Goal: Task Accomplishment & Management: Manage account settings

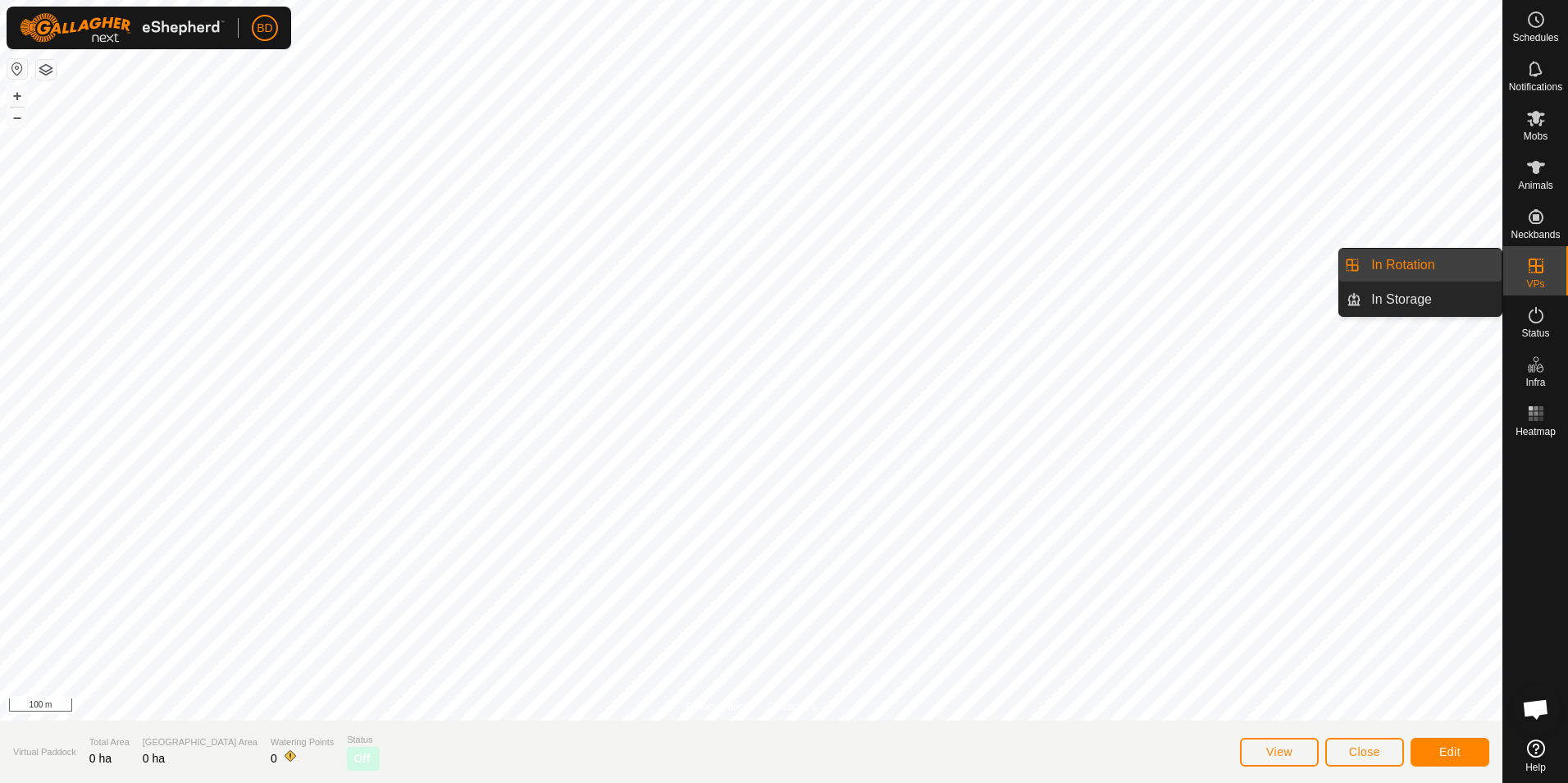
click at [1434, 266] on link "In Rotation" at bounding box center [1432, 265] width 140 height 33
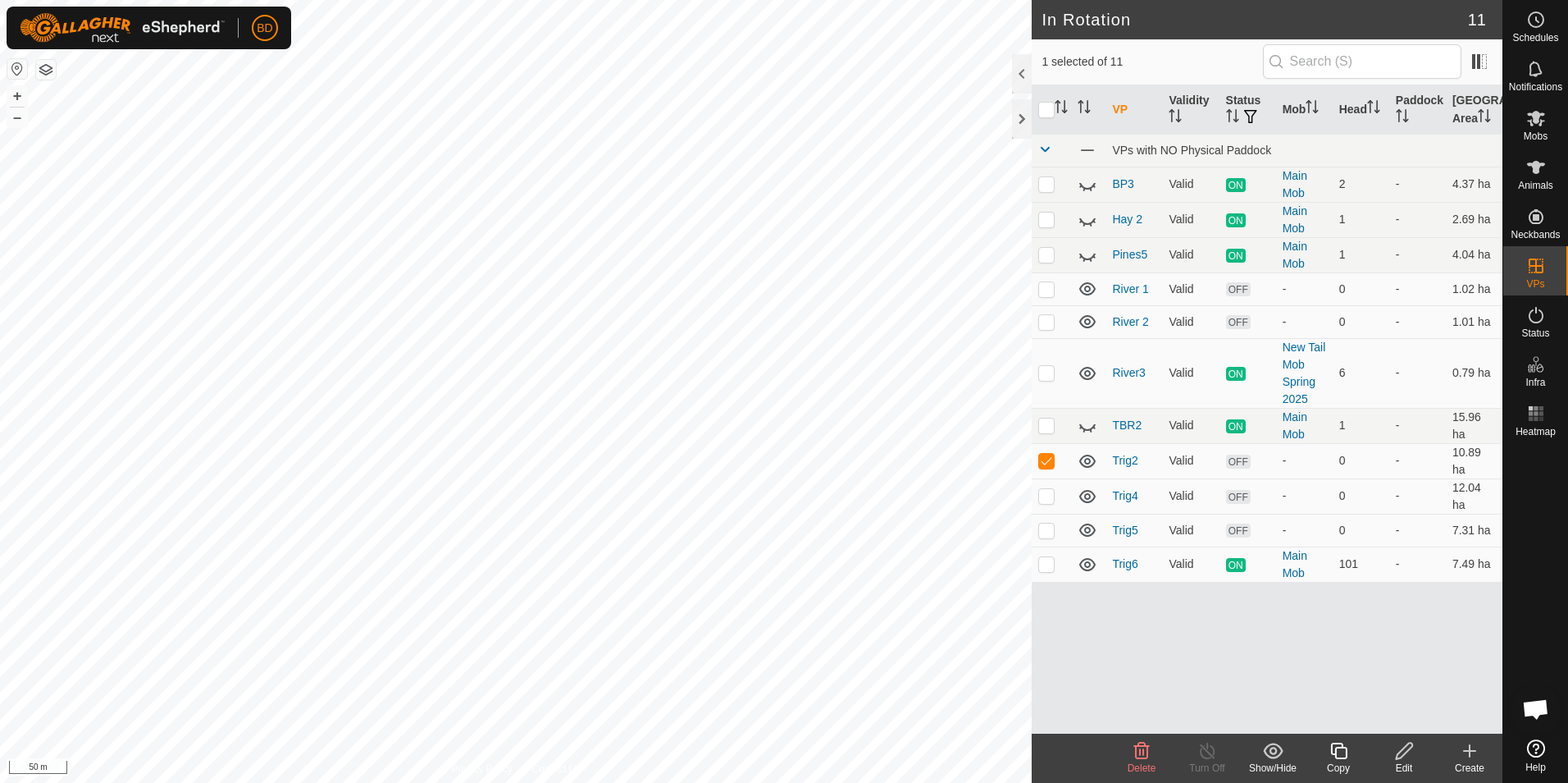
click at [1145, 756] on icon at bounding box center [1141, 750] width 19 height 19
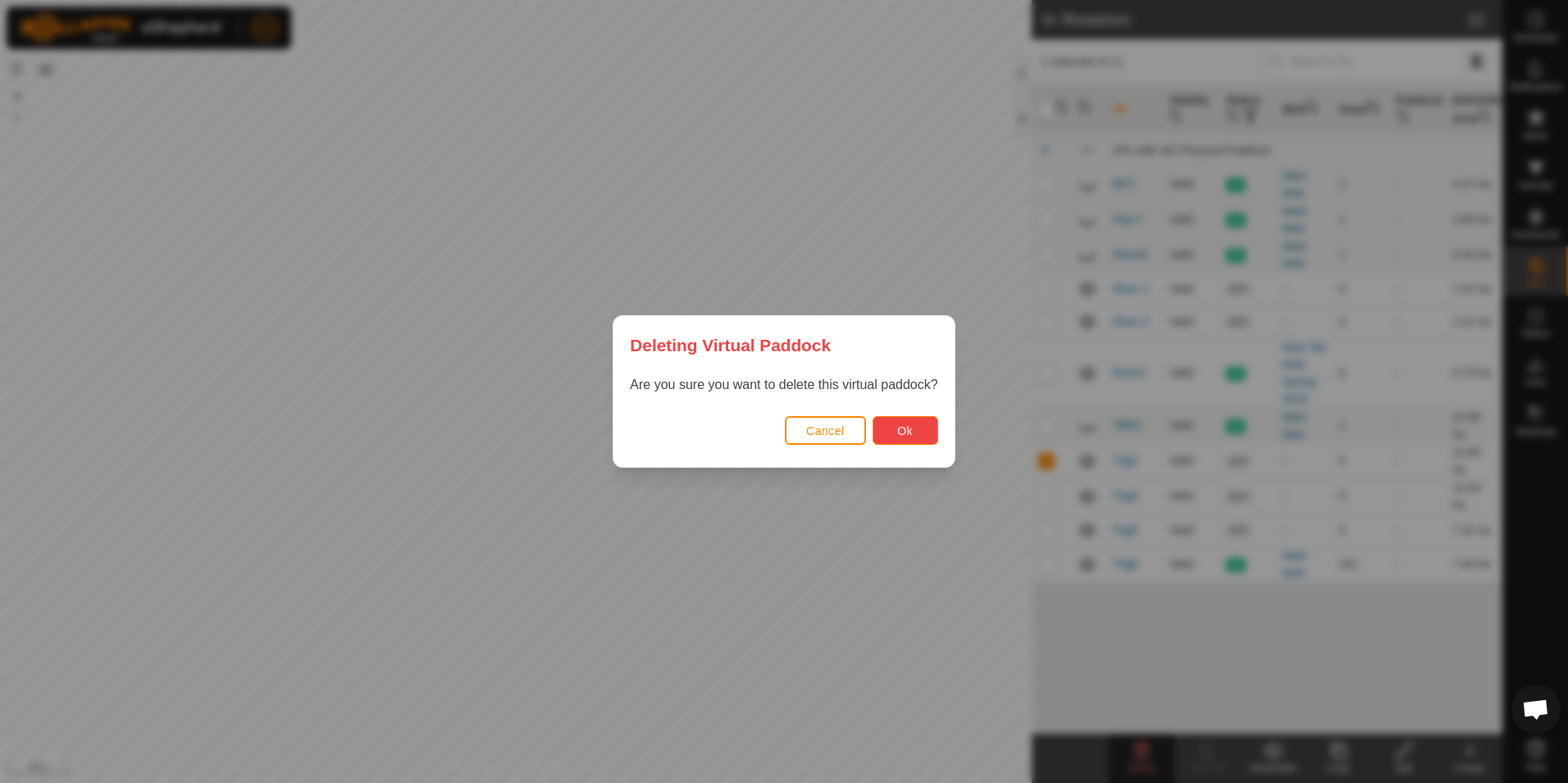
click at [893, 431] on button "Ok" at bounding box center [906, 430] width 66 height 29
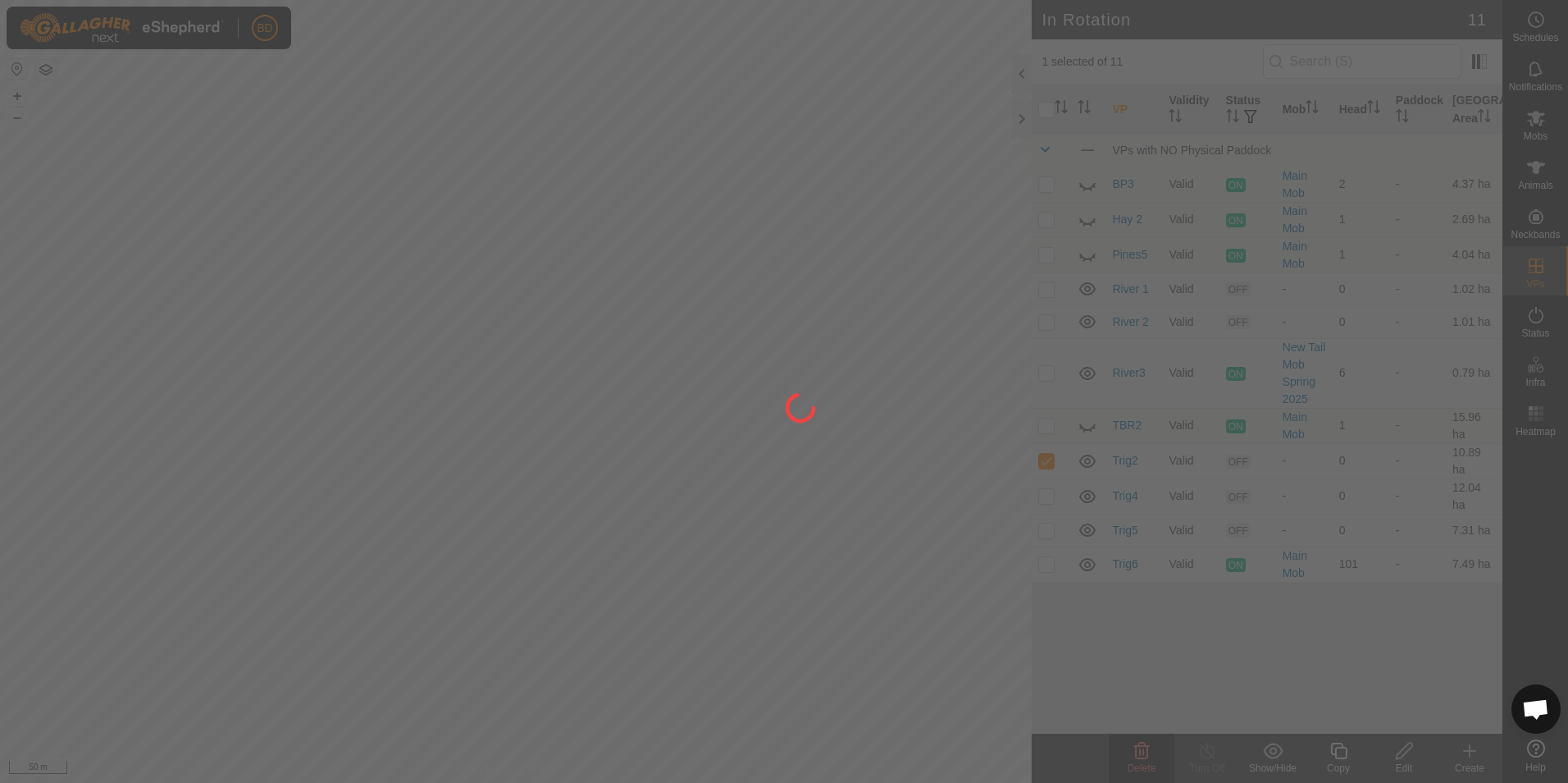
checkbox input "false"
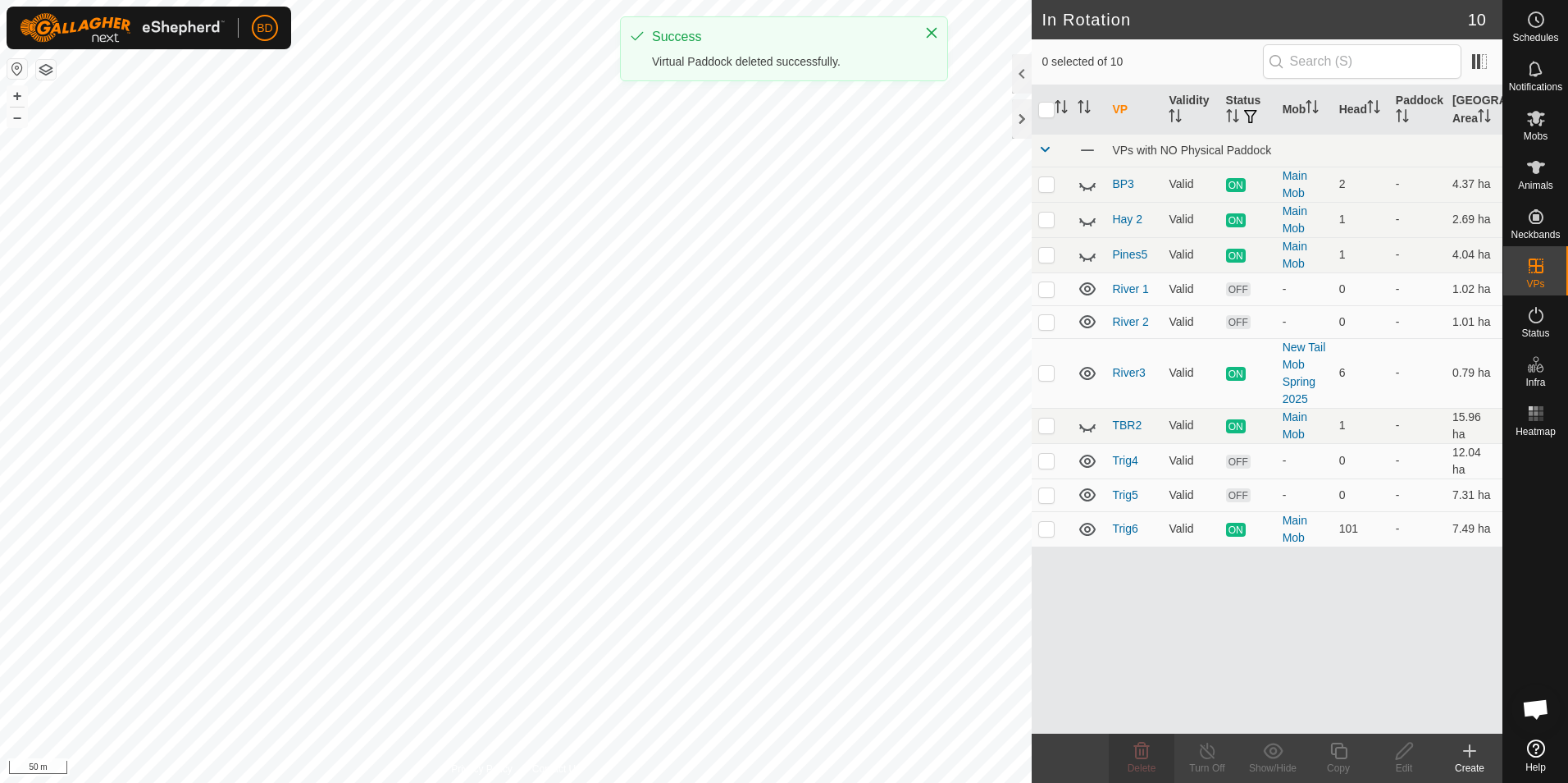
checkbox input "true"
click at [1148, 755] on icon at bounding box center [1142, 750] width 15 height 16
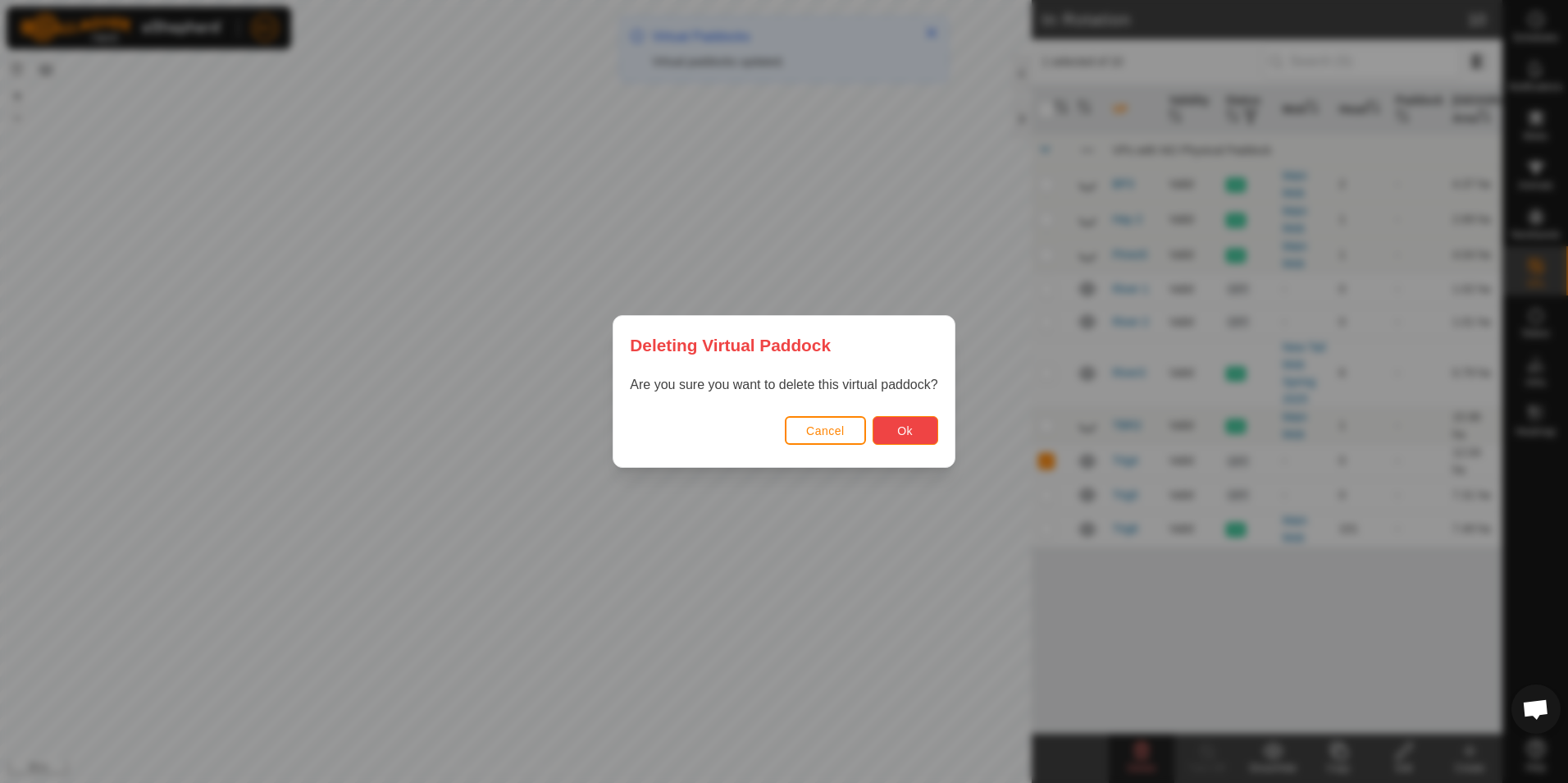
click at [904, 430] on span "Ok" at bounding box center [905, 431] width 15 height 14
checkbox input "false"
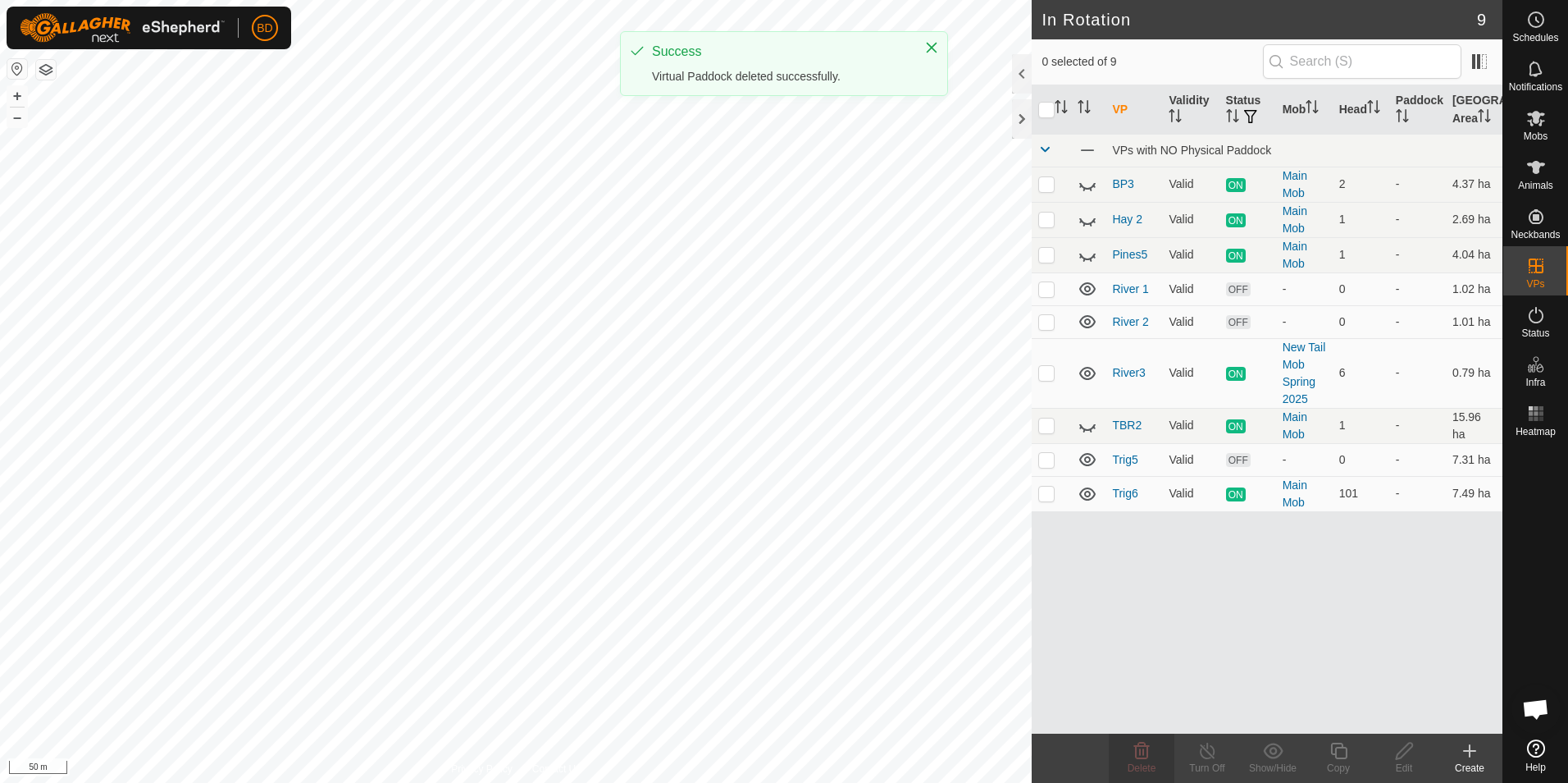
checkbox input "true"
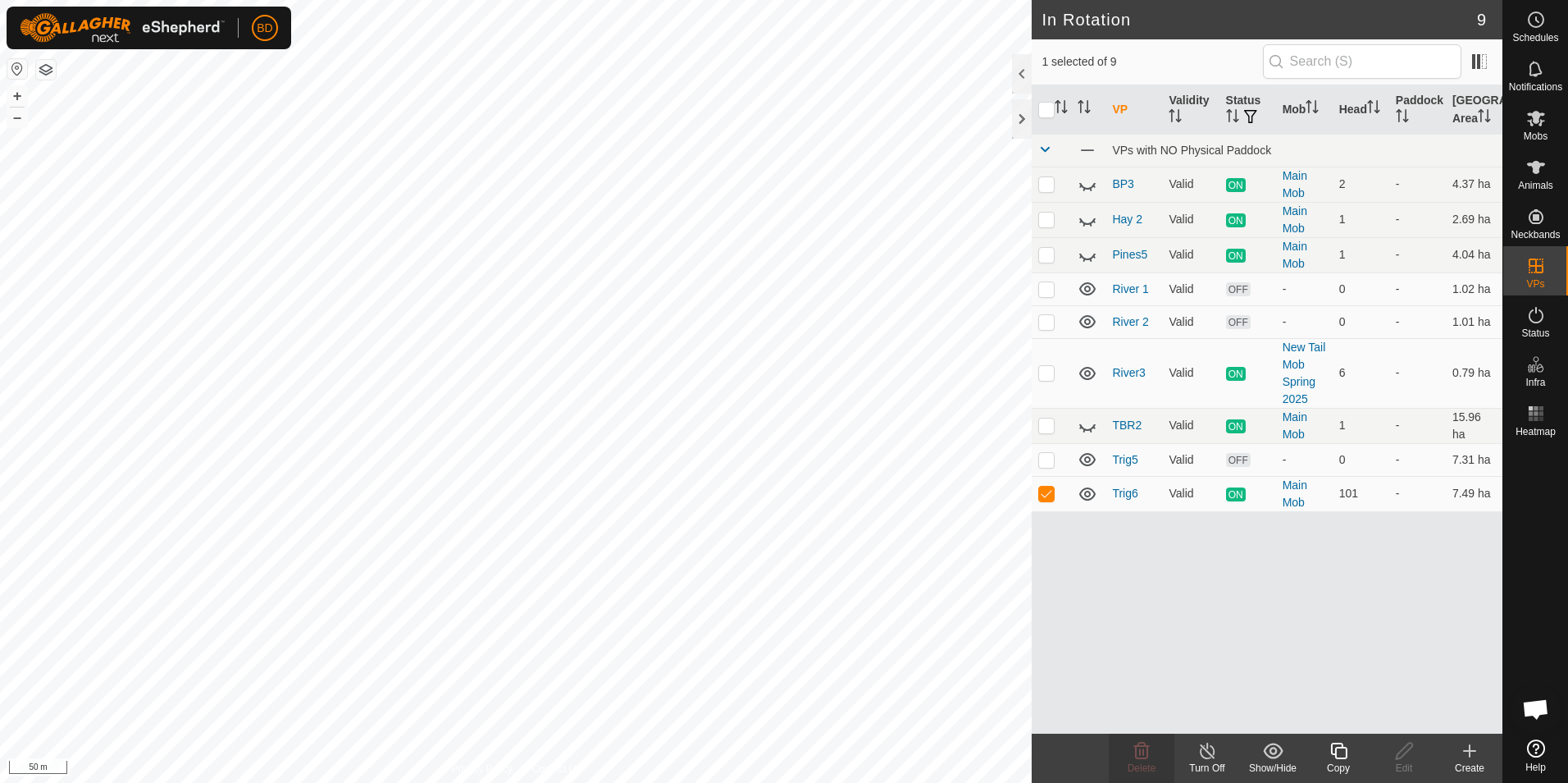
click at [1341, 752] on icon at bounding box center [1339, 750] width 20 height 19
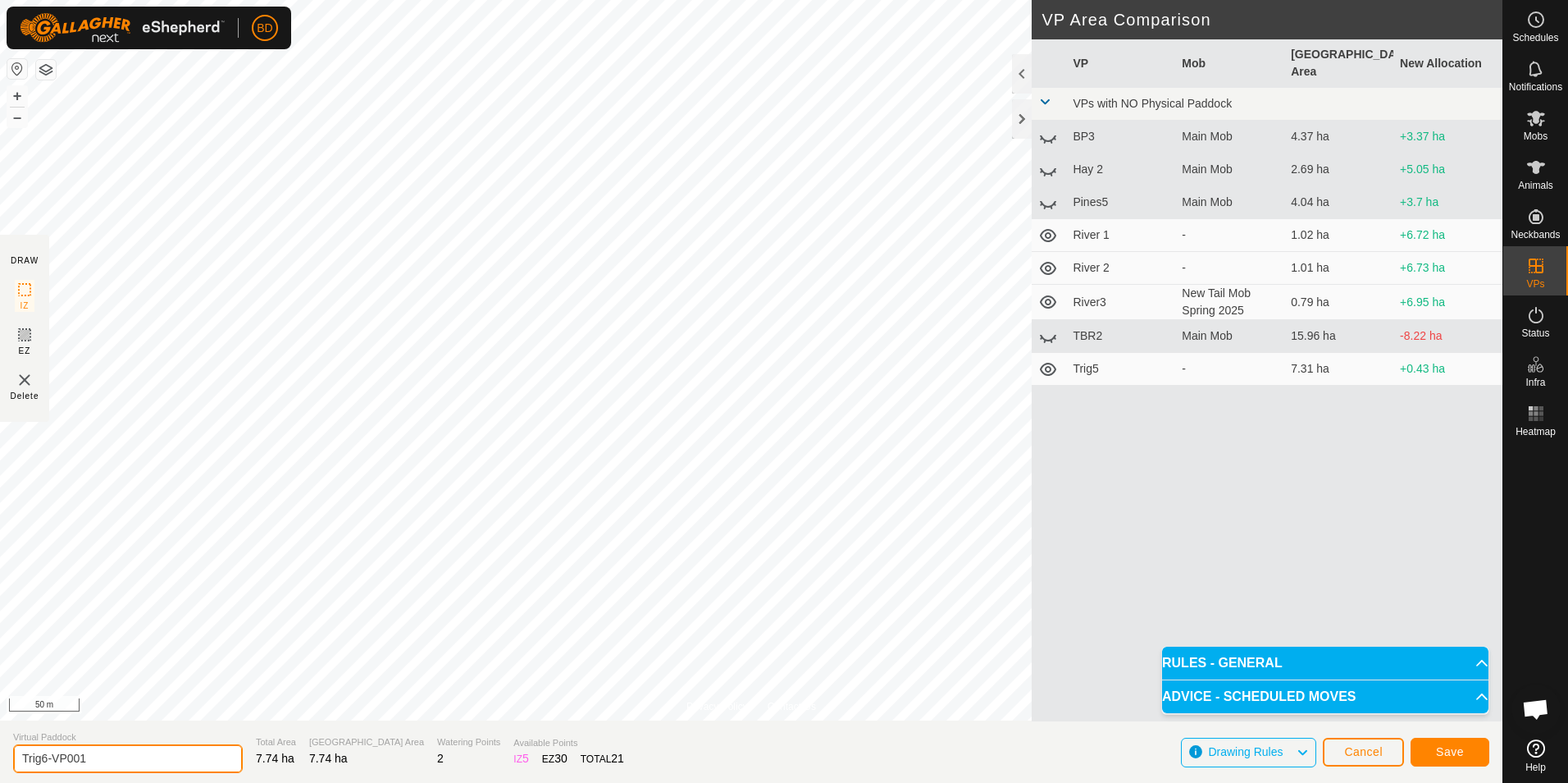
drag, startPoint x: 101, startPoint y: 758, endPoint x: 0, endPoint y: 743, distance: 102.1
click at [0, 744] on html "BD Schedules Notifications Mobs Animals Neckbands VPs Status Infra Heatmap Help…" at bounding box center [784, 392] width 1568 height 783
type input "Trig 7"
click at [1459, 758] on span "Save" at bounding box center [1450, 752] width 28 height 14
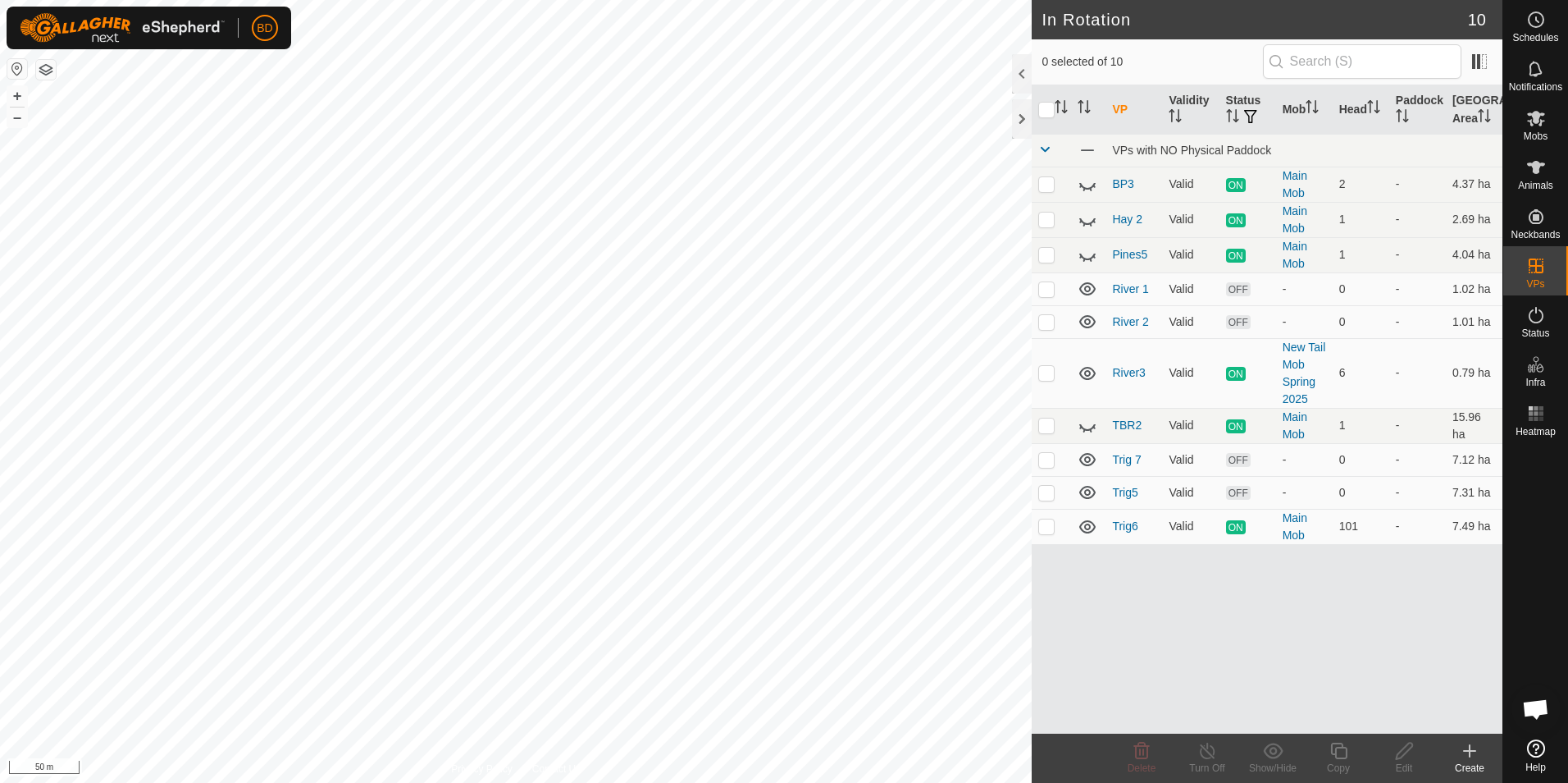
checkbox input "true"
click at [1205, 750] on icon at bounding box center [1208, 750] width 20 height 19
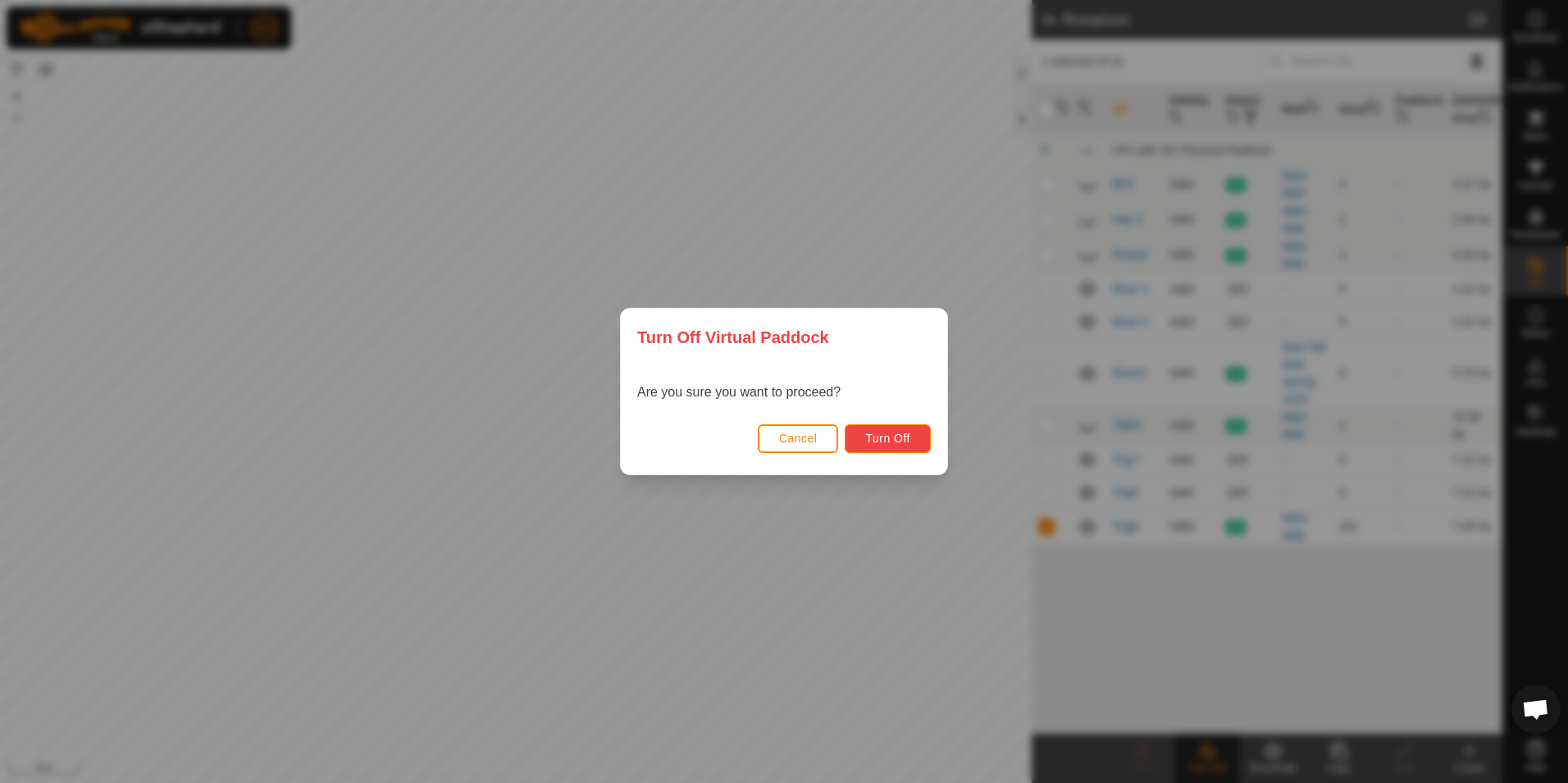
click at [877, 441] on span "Turn Off" at bounding box center [888, 438] width 45 height 14
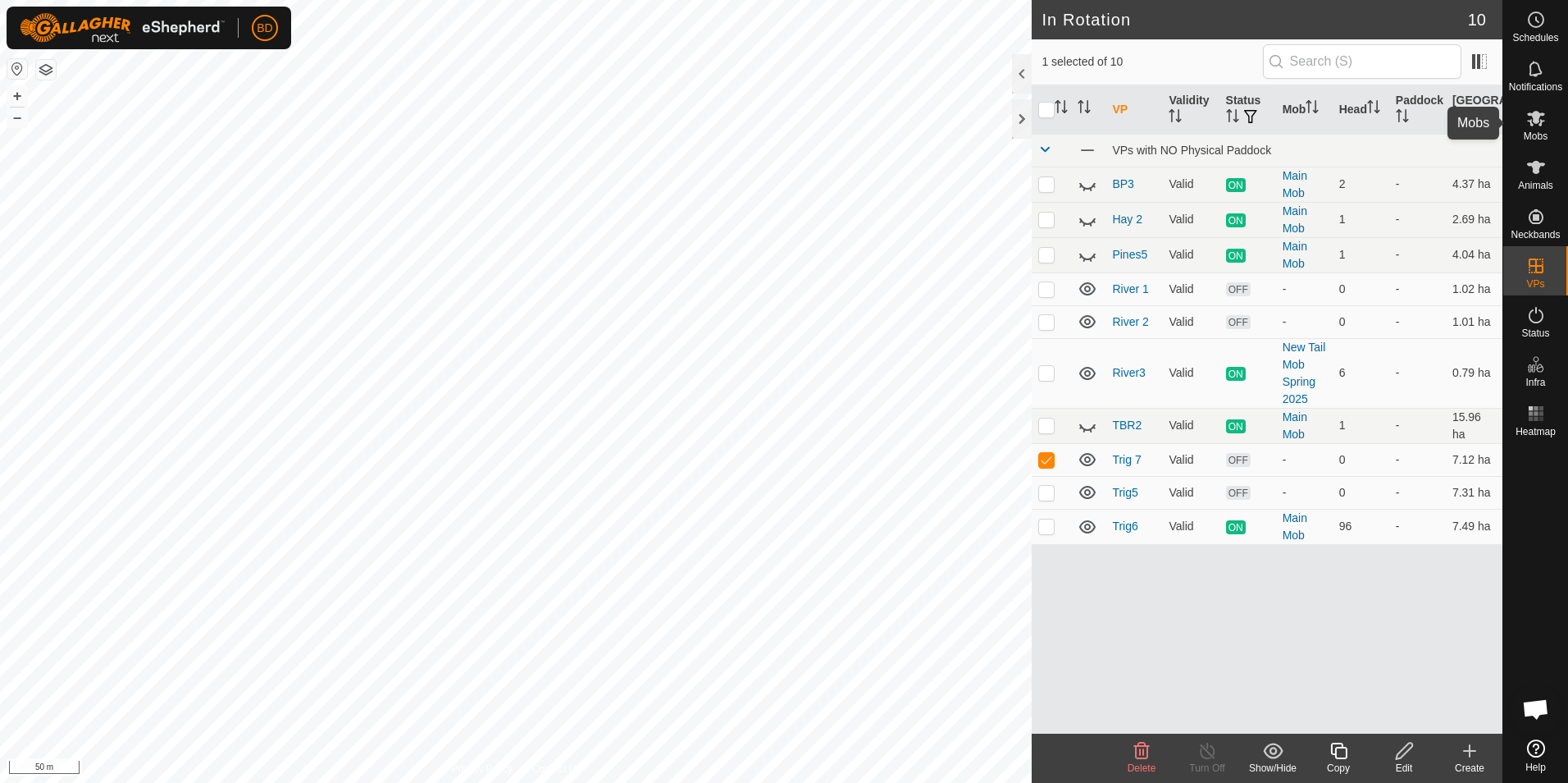
click at [1532, 120] on icon at bounding box center [1536, 118] width 18 height 15
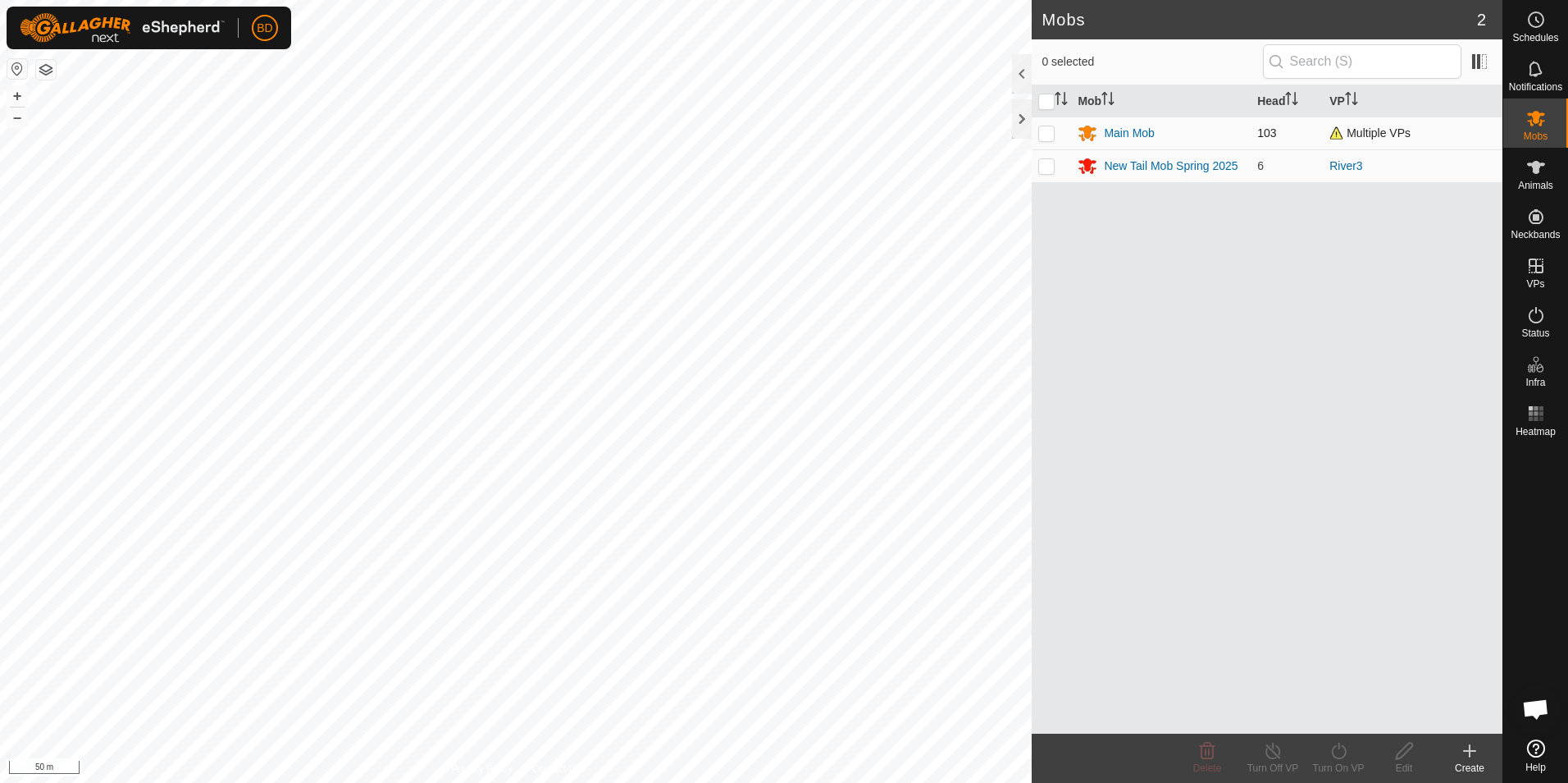
click at [1047, 131] on p-checkbox at bounding box center [1046, 133] width 16 height 14
checkbox input "true"
click at [1341, 761] on div "Turn On VP" at bounding box center [1339, 768] width 66 height 14
click at [1343, 709] on link "Now" at bounding box center [1388, 715] width 162 height 33
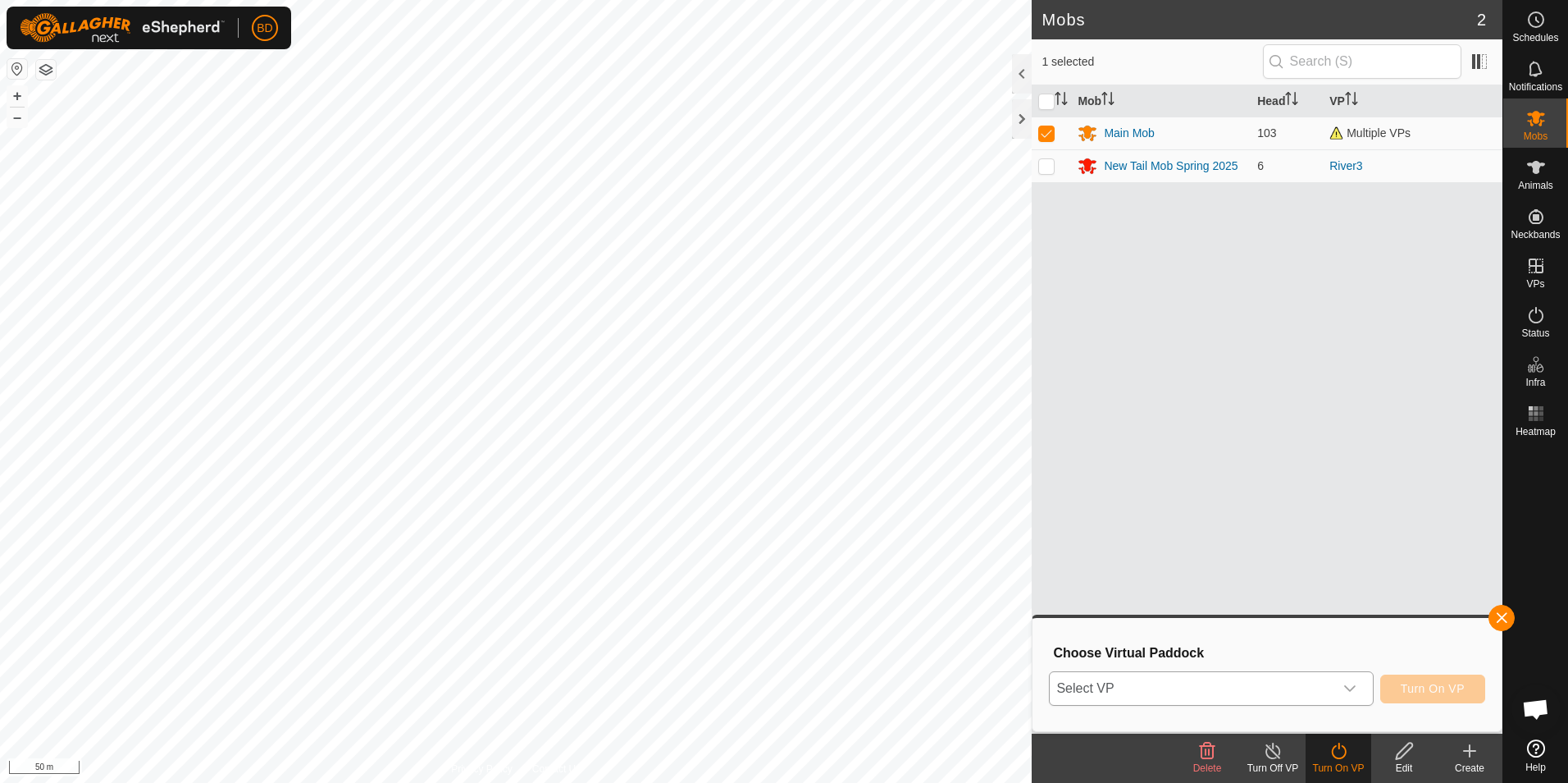
click at [1354, 693] on icon "dropdown trigger" at bounding box center [1351, 688] width 14 height 14
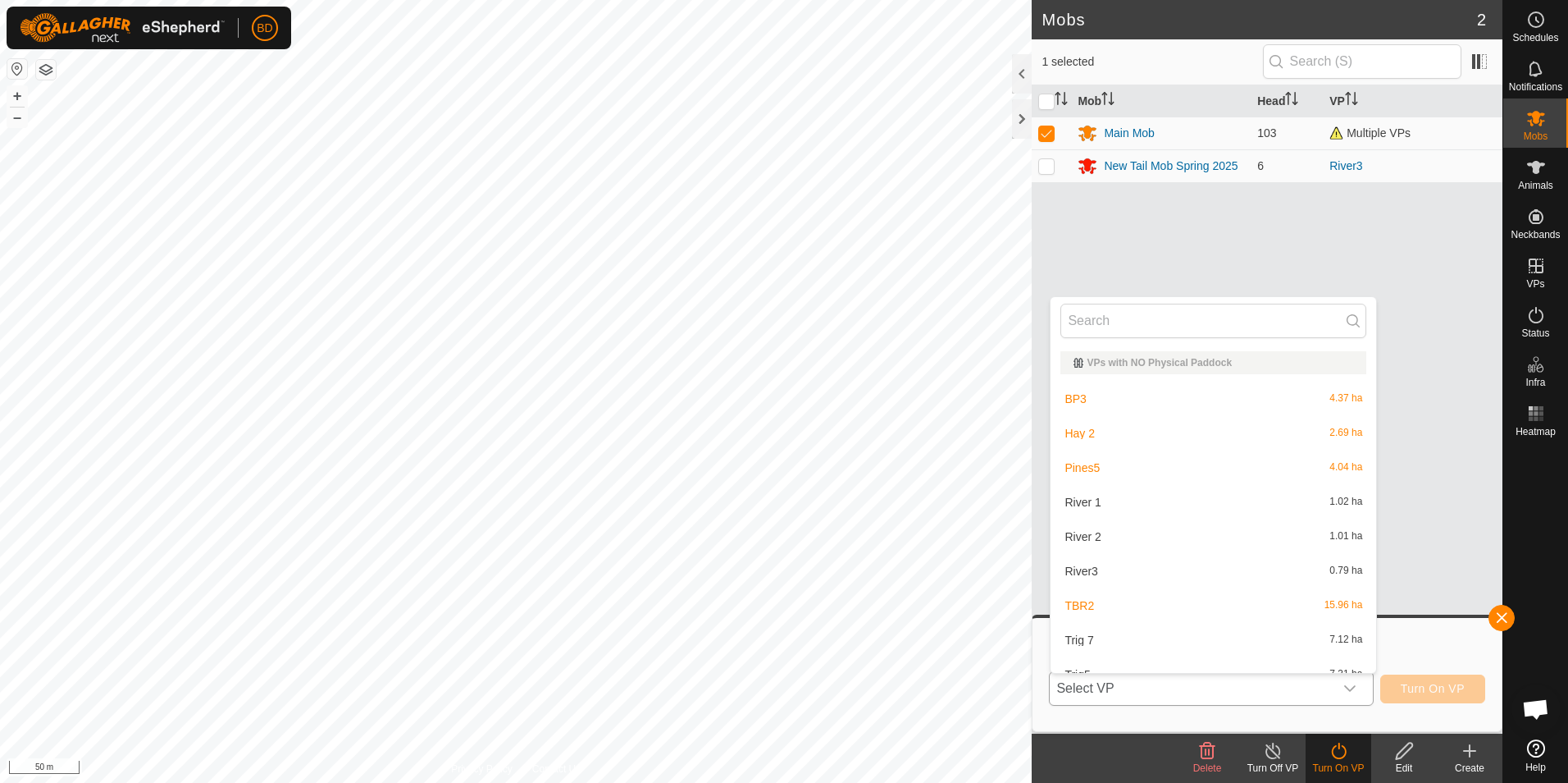
scroll to position [18, 0]
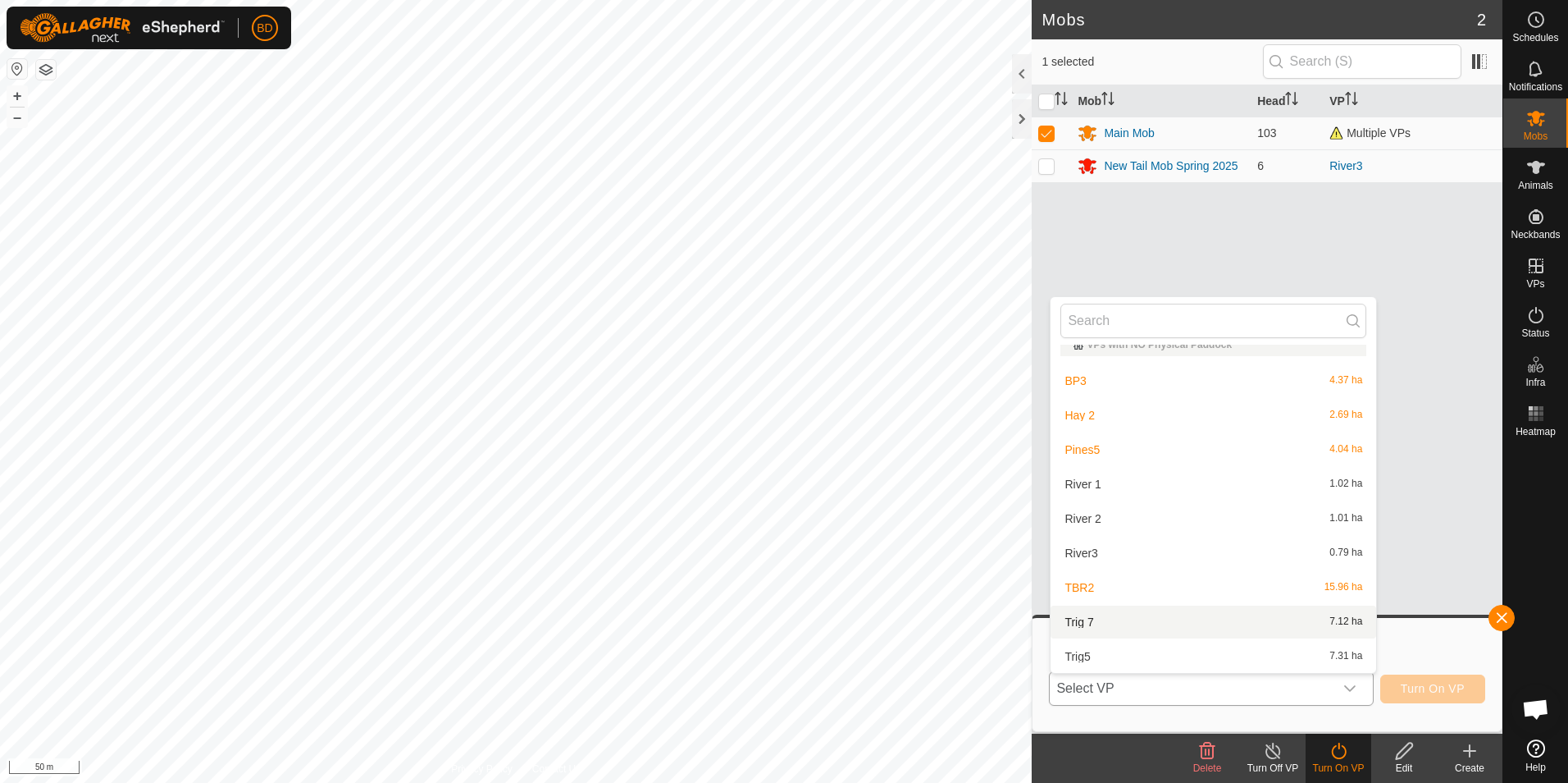
click at [1212, 628] on li "Trig 7 7.12 ha" at bounding box center [1213, 621] width 325 height 33
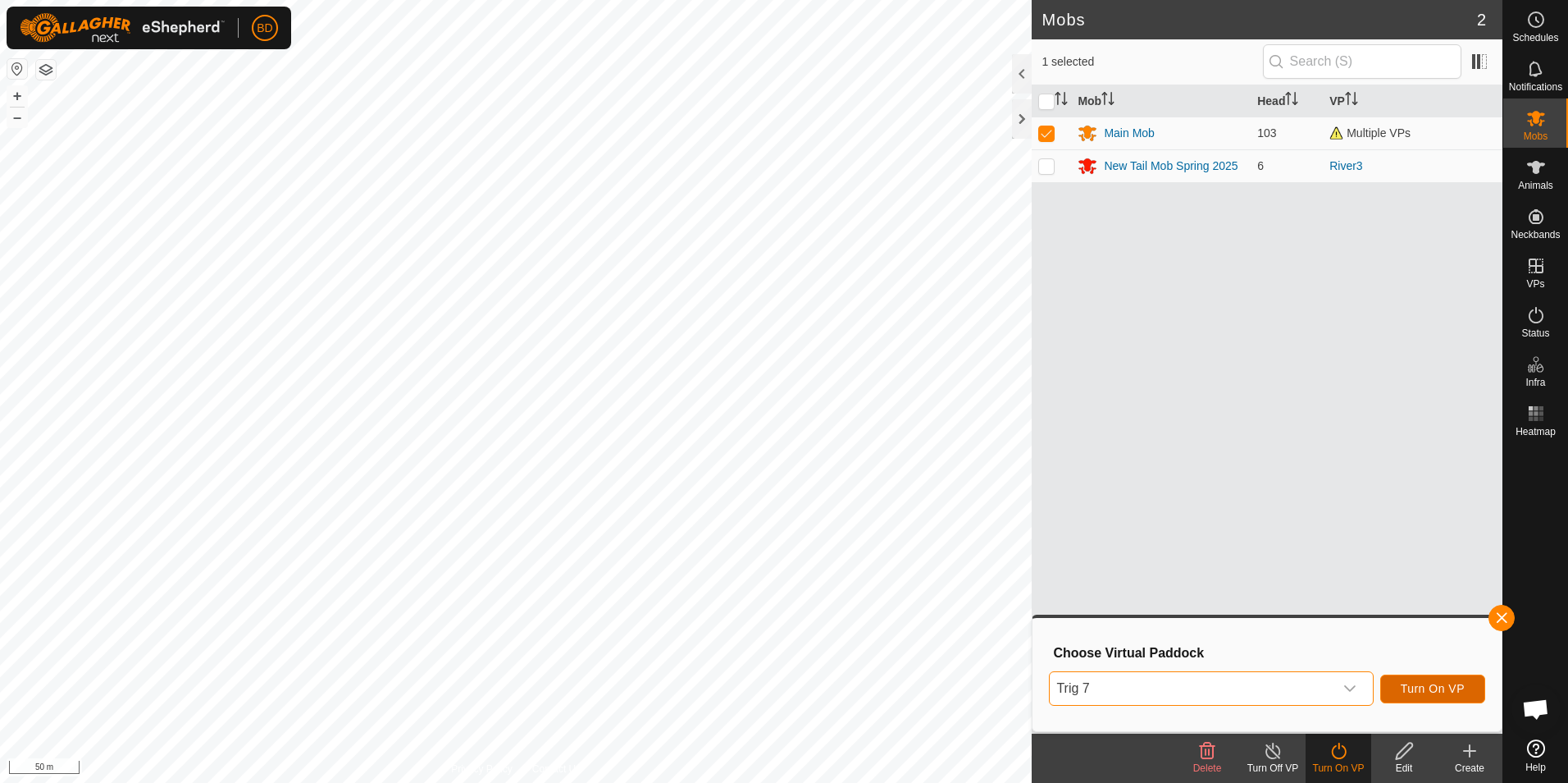
click at [1428, 688] on span "Turn On VP" at bounding box center [1433, 688] width 64 height 14
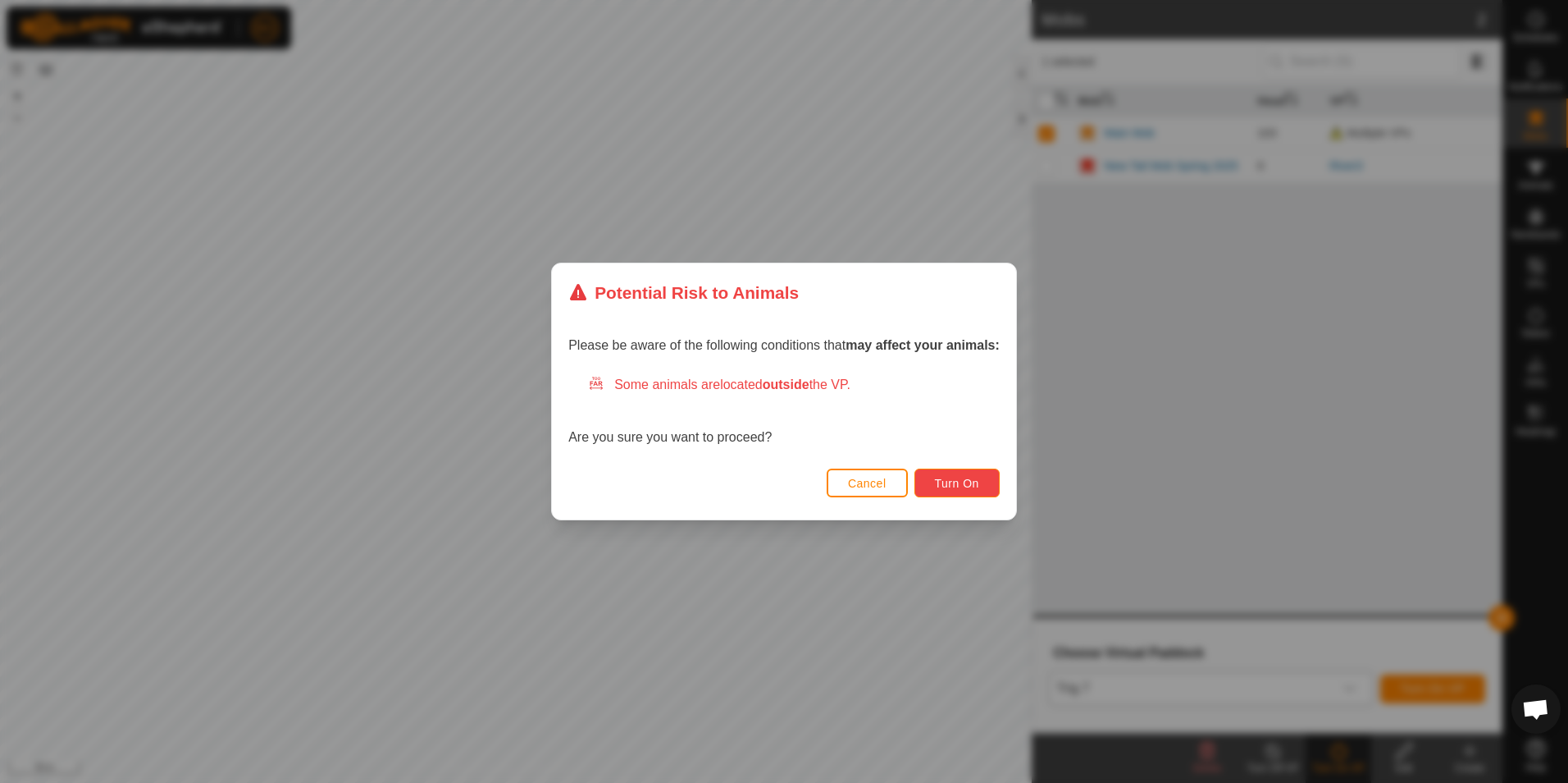
click at [978, 485] on span "Turn On" at bounding box center [957, 484] width 44 height 14
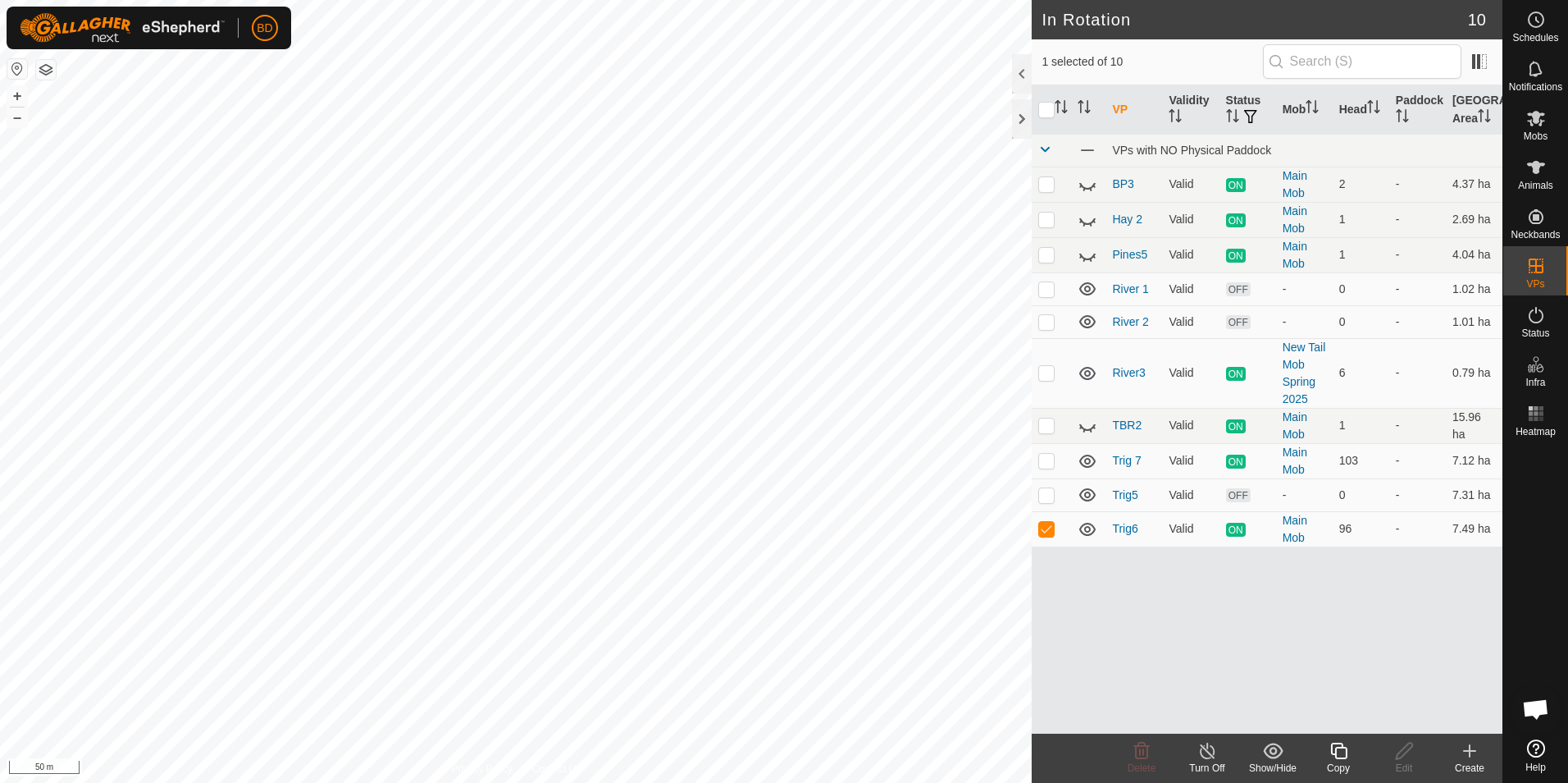
checkbox input "false"
click at [1142, 757] on icon at bounding box center [1141, 750] width 19 height 19
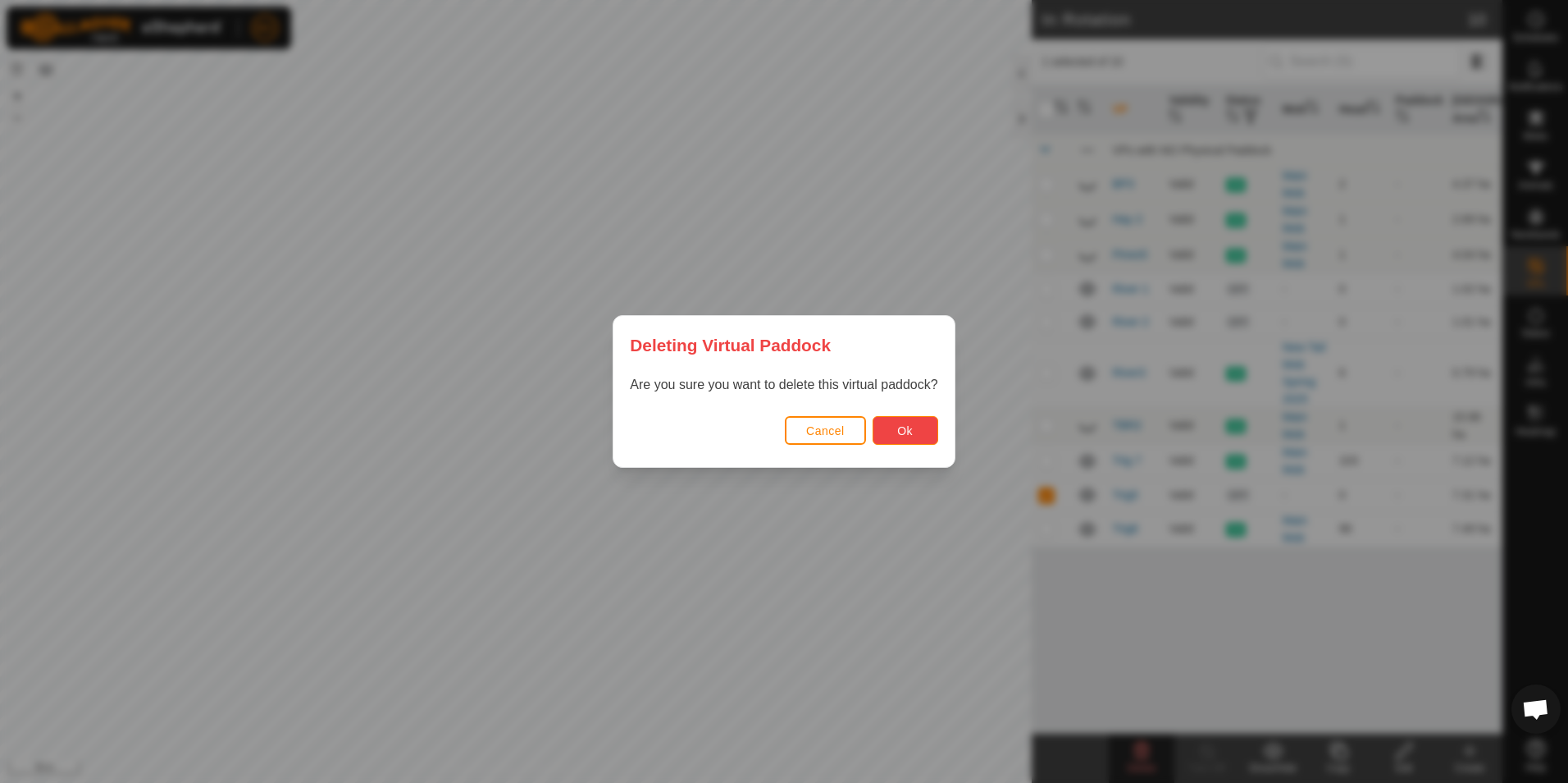
click at [895, 429] on button "Ok" at bounding box center [906, 430] width 66 height 29
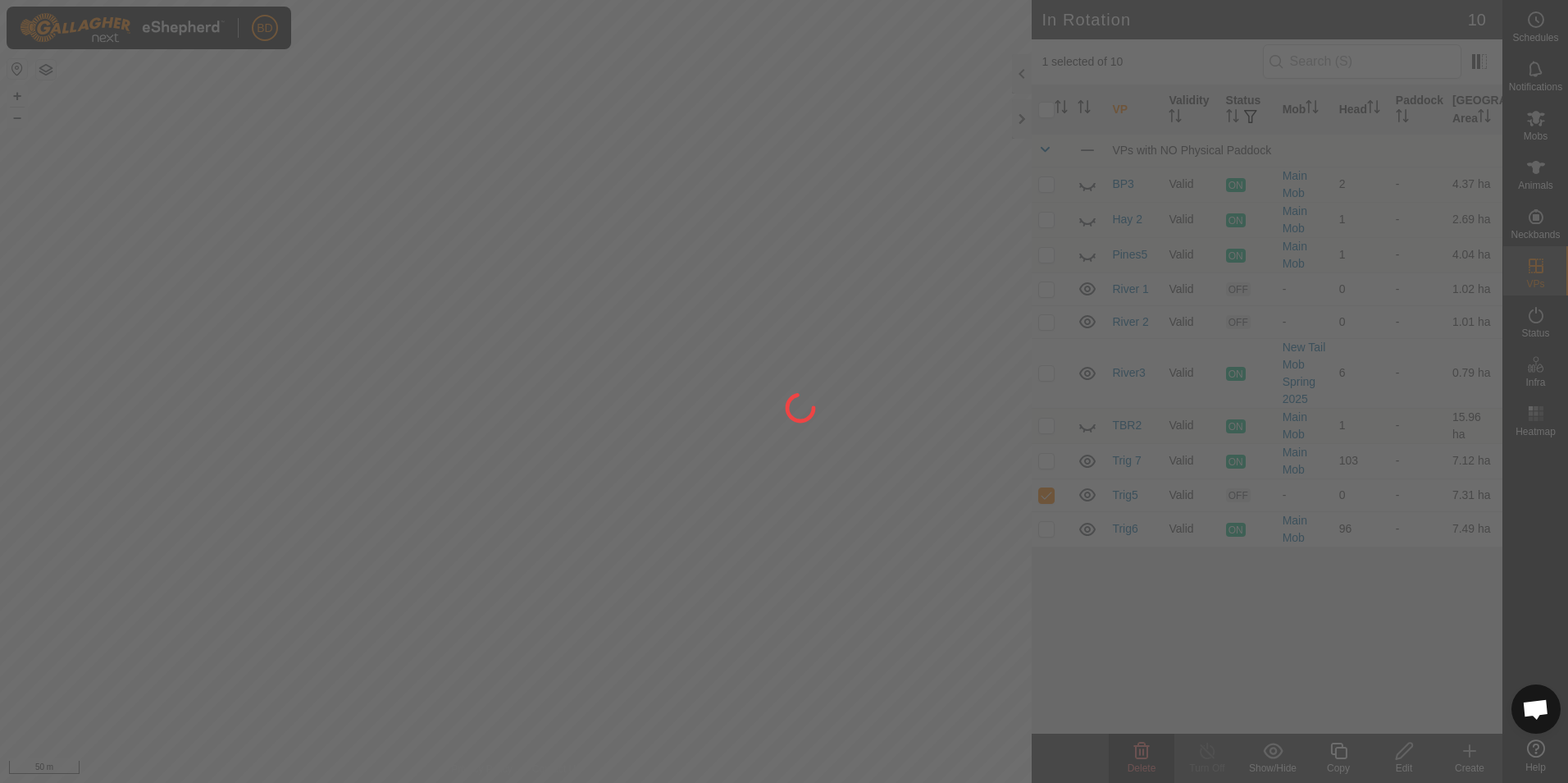
checkbox input "false"
